Goal: Transaction & Acquisition: Subscribe to service/newsletter

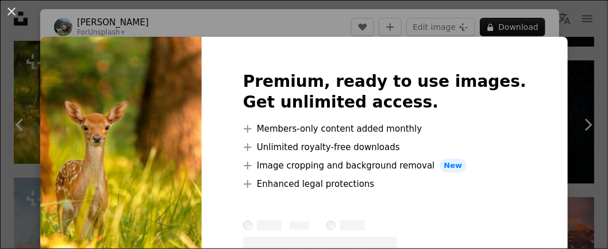
scroll to position [57, 0]
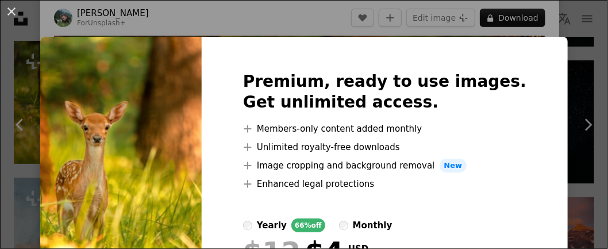
click at [161, 116] on img at bounding box center [120, 202] width 161 height 331
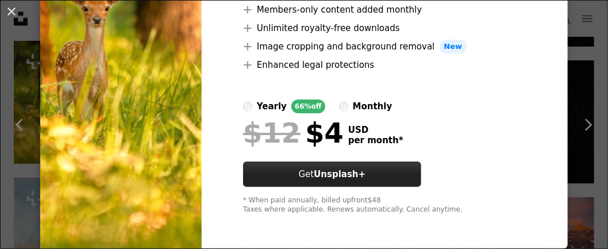
click at [319, 166] on button "Get Unsplash+" at bounding box center [332, 173] width 178 height 25
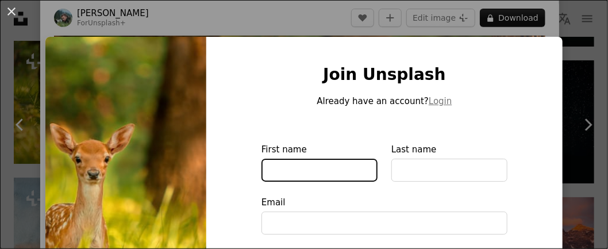
drag, startPoint x: 303, startPoint y: 173, endPoint x: 213, endPoint y: 165, distance: 90.5
click at [302, 173] on input "First name" at bounding box center [319, 170] width 116 height 23
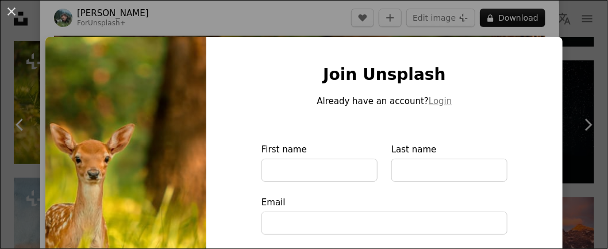
type input "**********"
click at [5, 16] on button "An X shape" at bounding box center [12, 12] width 14 height 14
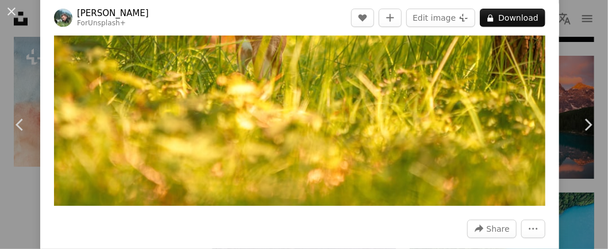
scroll to position [57, 0]
